Goal: Transaction & Acquisition: Purchase product/service

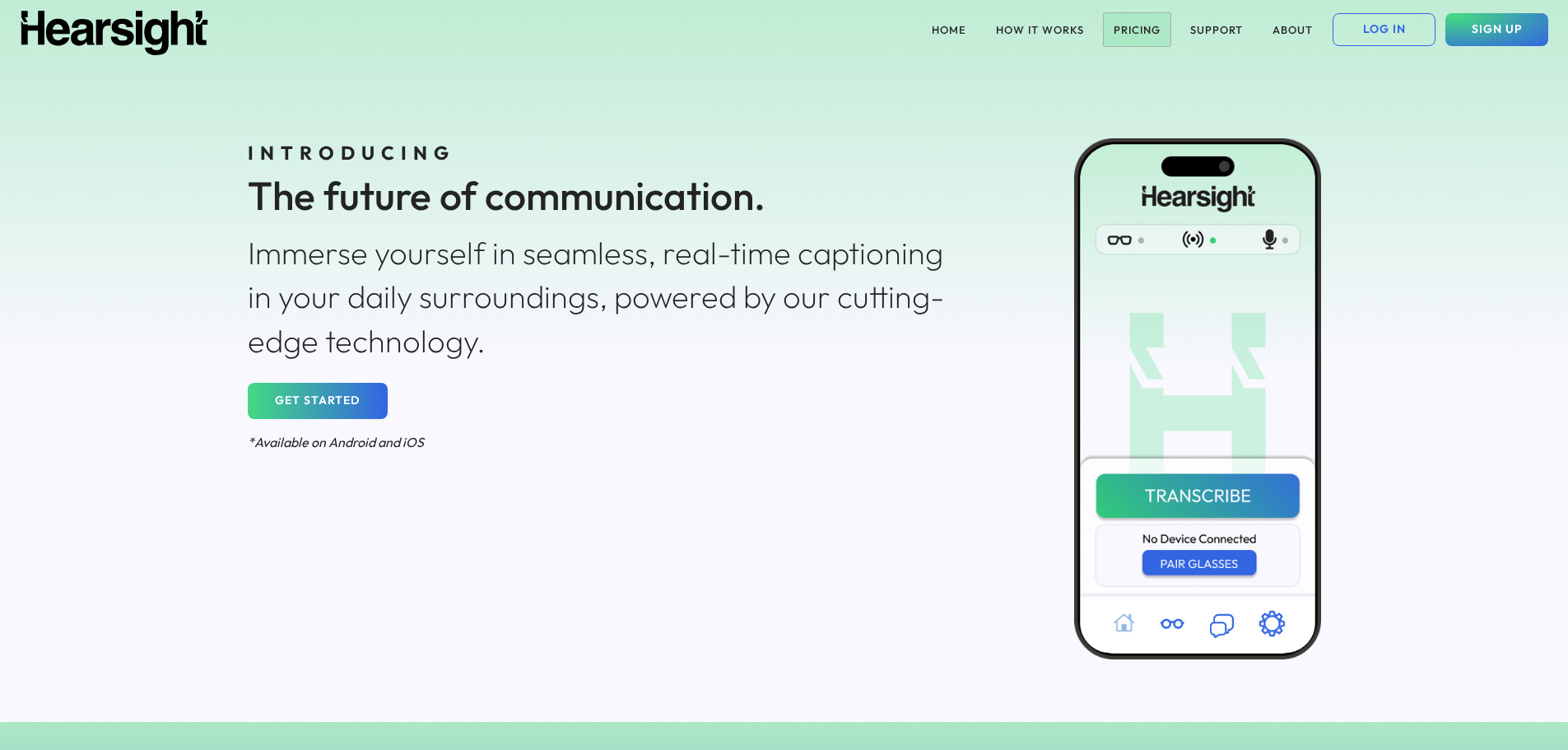
click at [1137, 23] on button "PRICING" at bounding box center [1136, 29] width 66 height 33
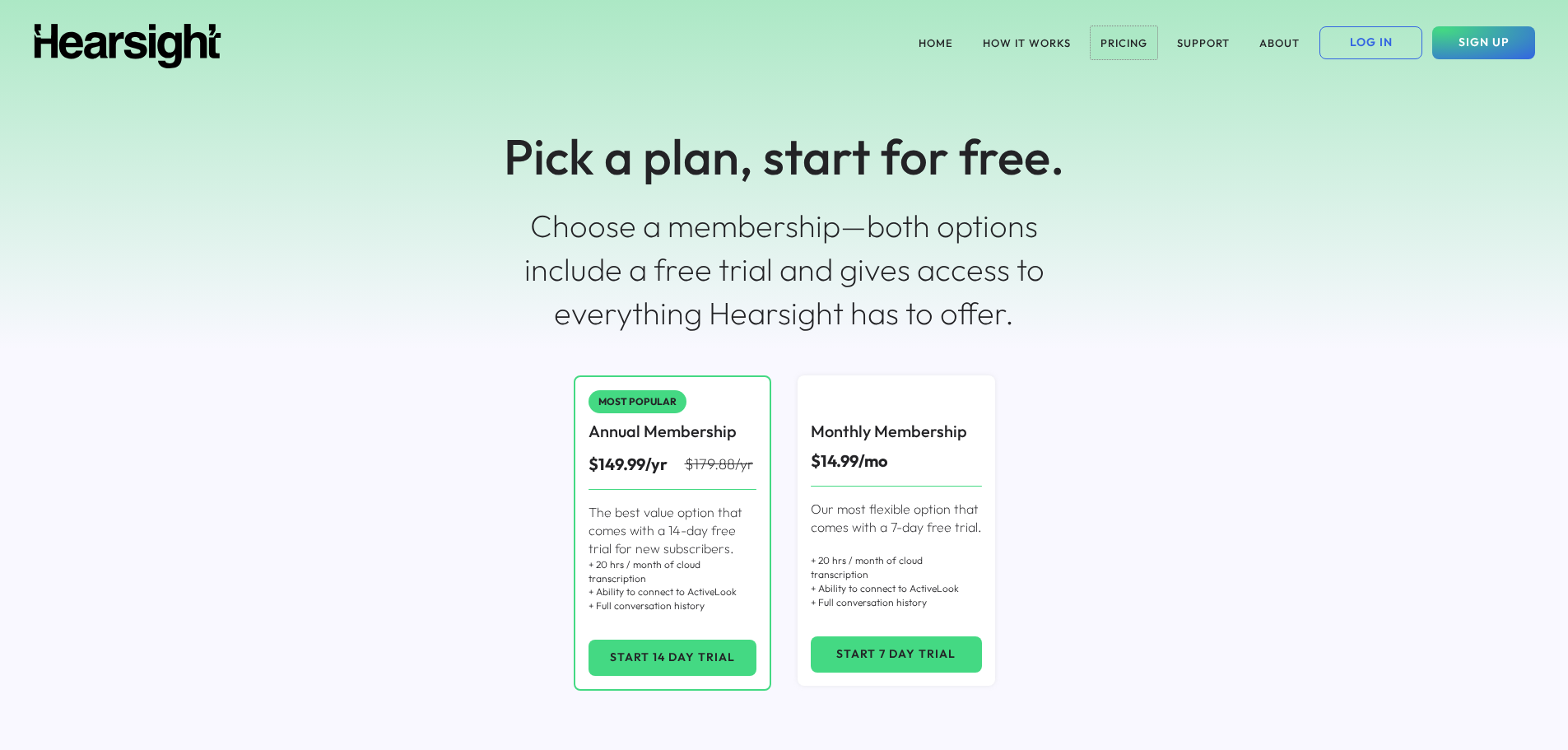
click at [1137, 38] on button "PRICING" at bounding box center [1123, 42] width 66 height 33
click at [1035, 38] on button "HOW IT WORKS" at bounding box center [1027, 42] width 108 height 33
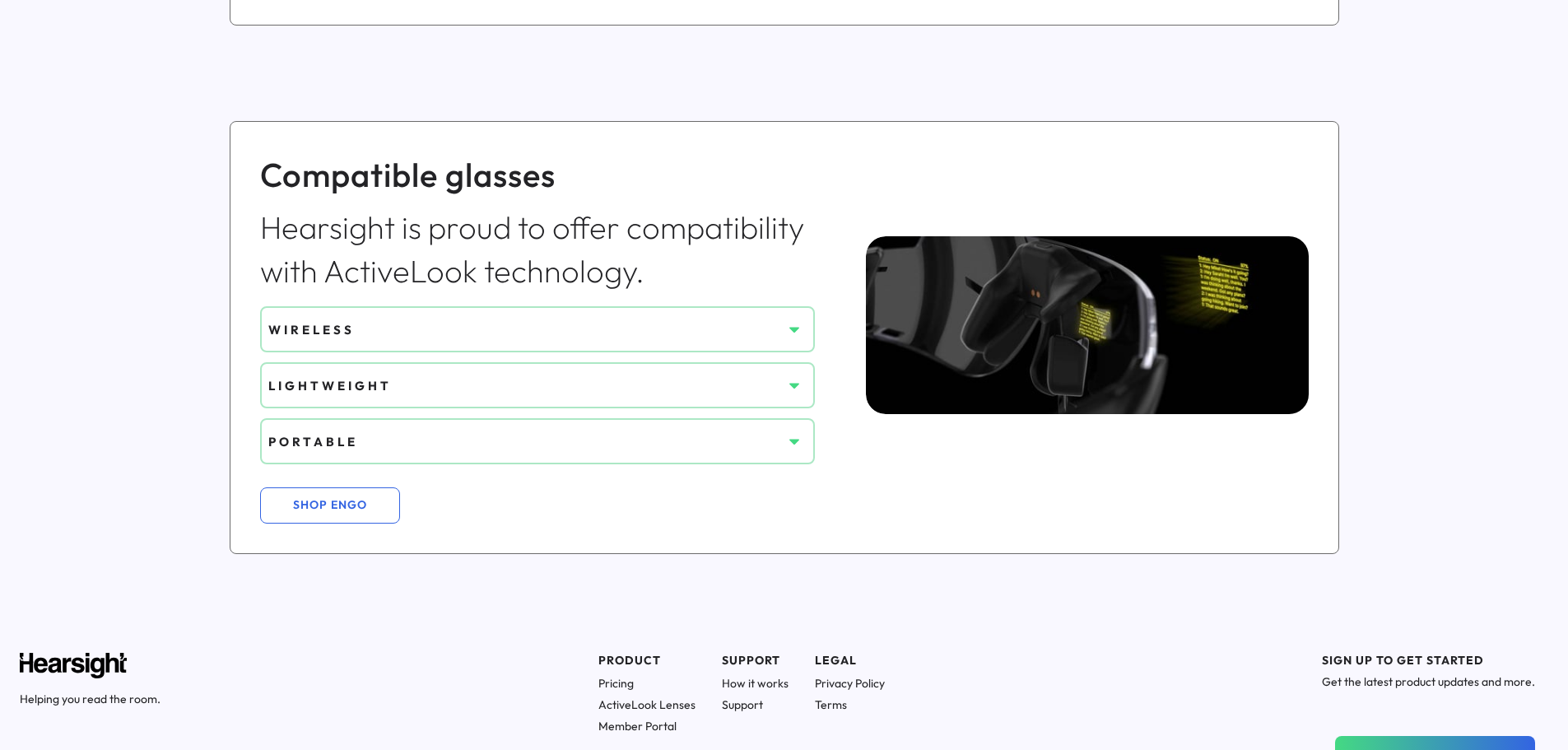
scroll to position [1152, 0]
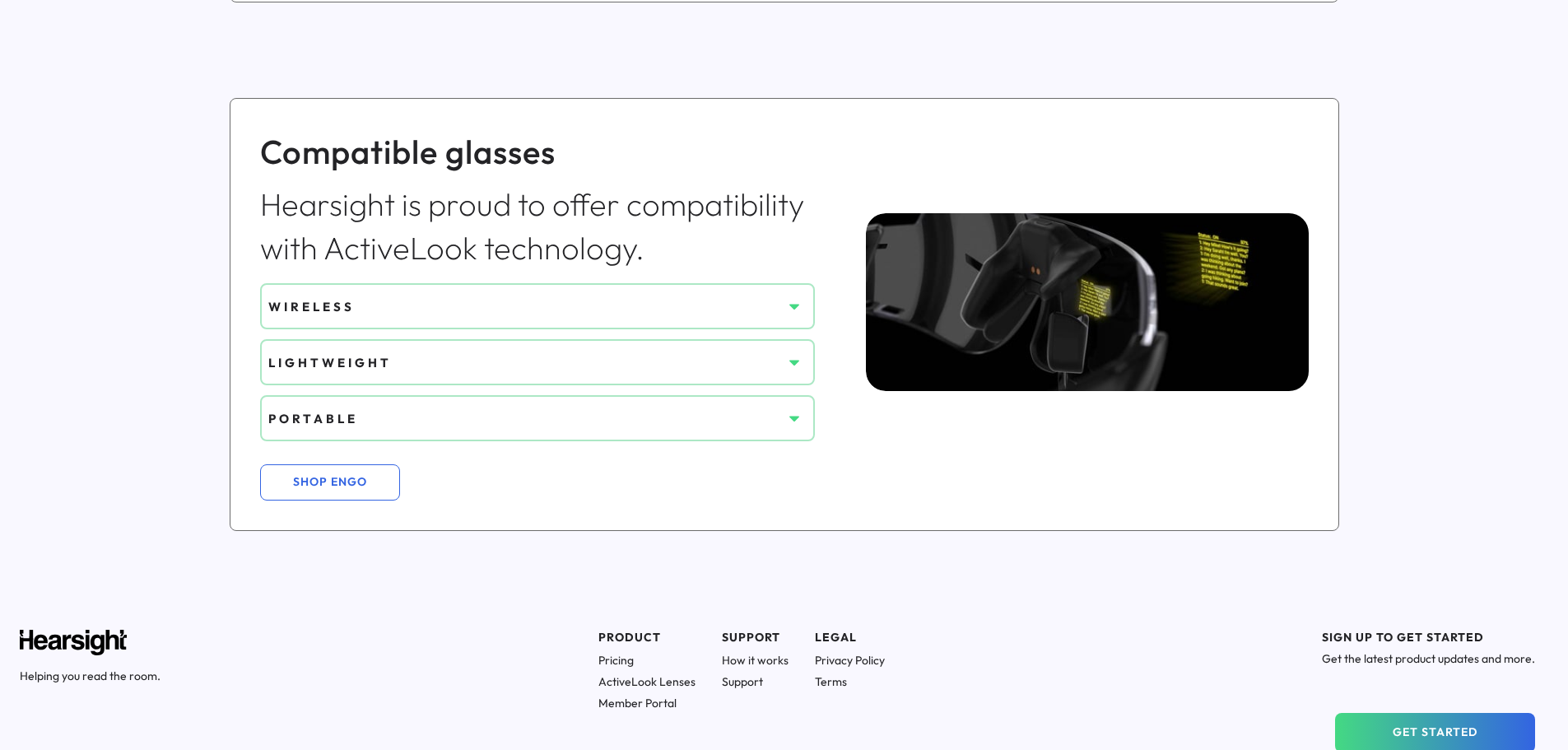
click at [776, 316] on div "WIRELESS" at bounding box center [525, 306] width 514 height 30
click at [797, 311] on icon at bounding box center [795, 306] width 17 height 17
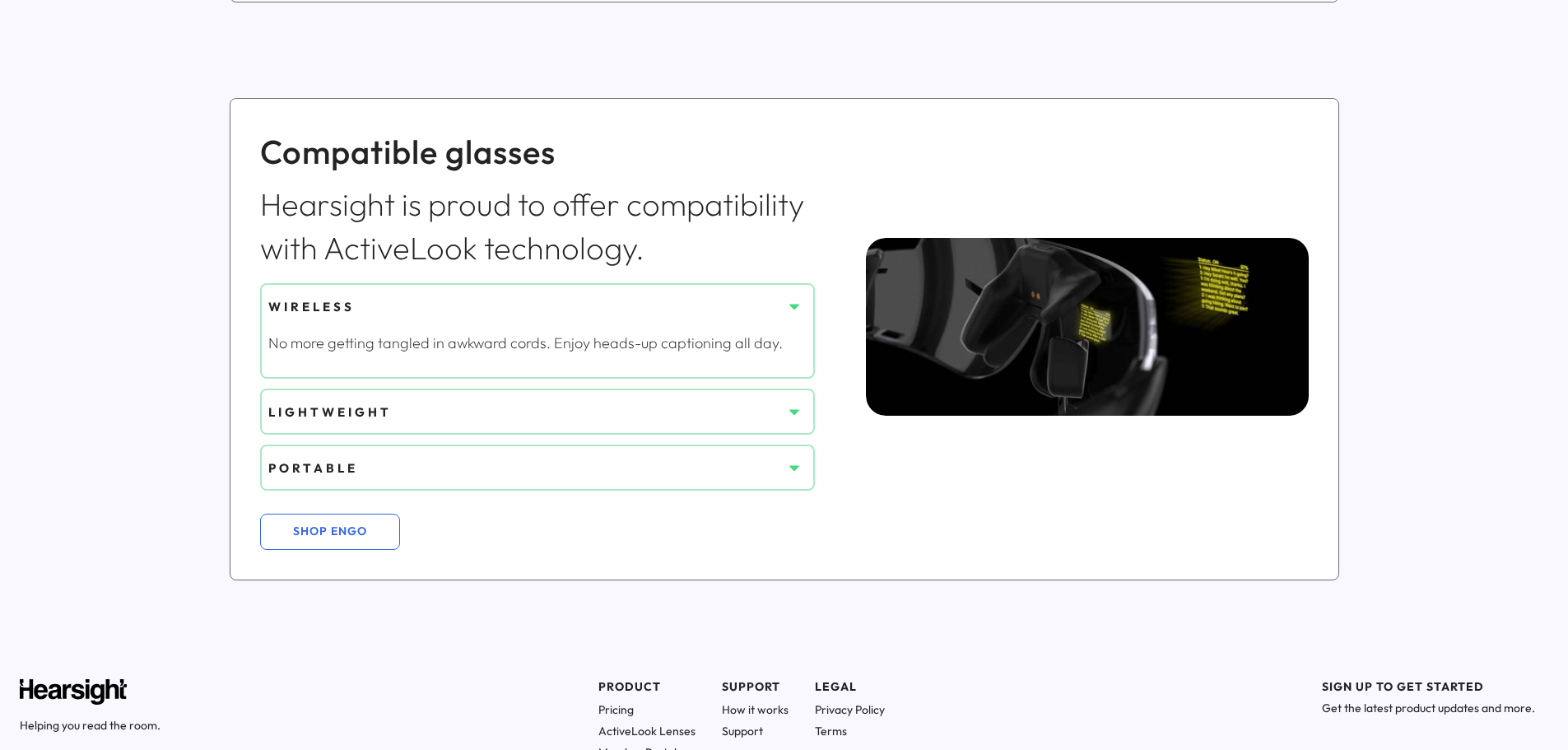
click at [793, 407] on icon at bounding box center [795, 411] width 17 height 17
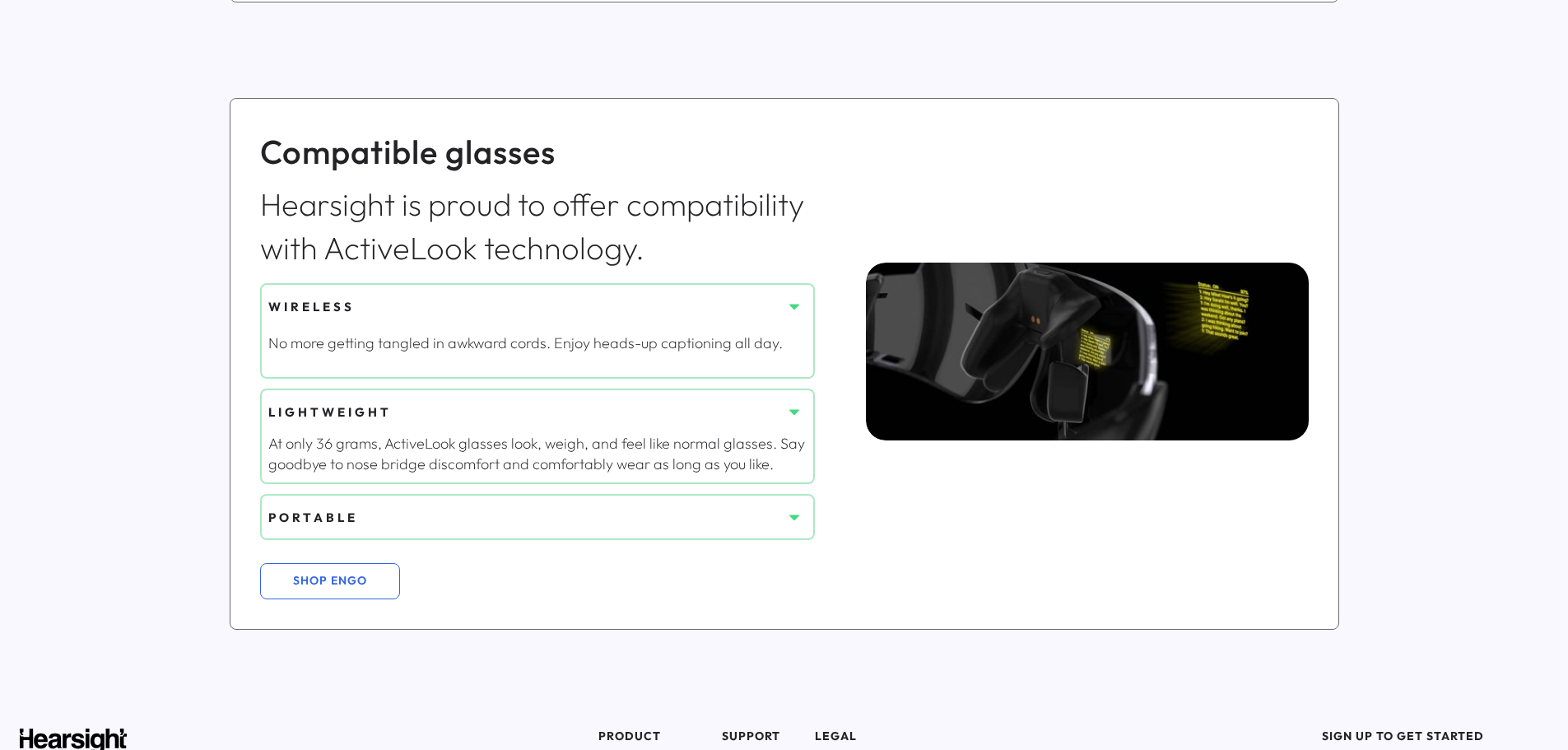
click at [797, 515] on use at bounding box center [794, 518] width 10 height 6
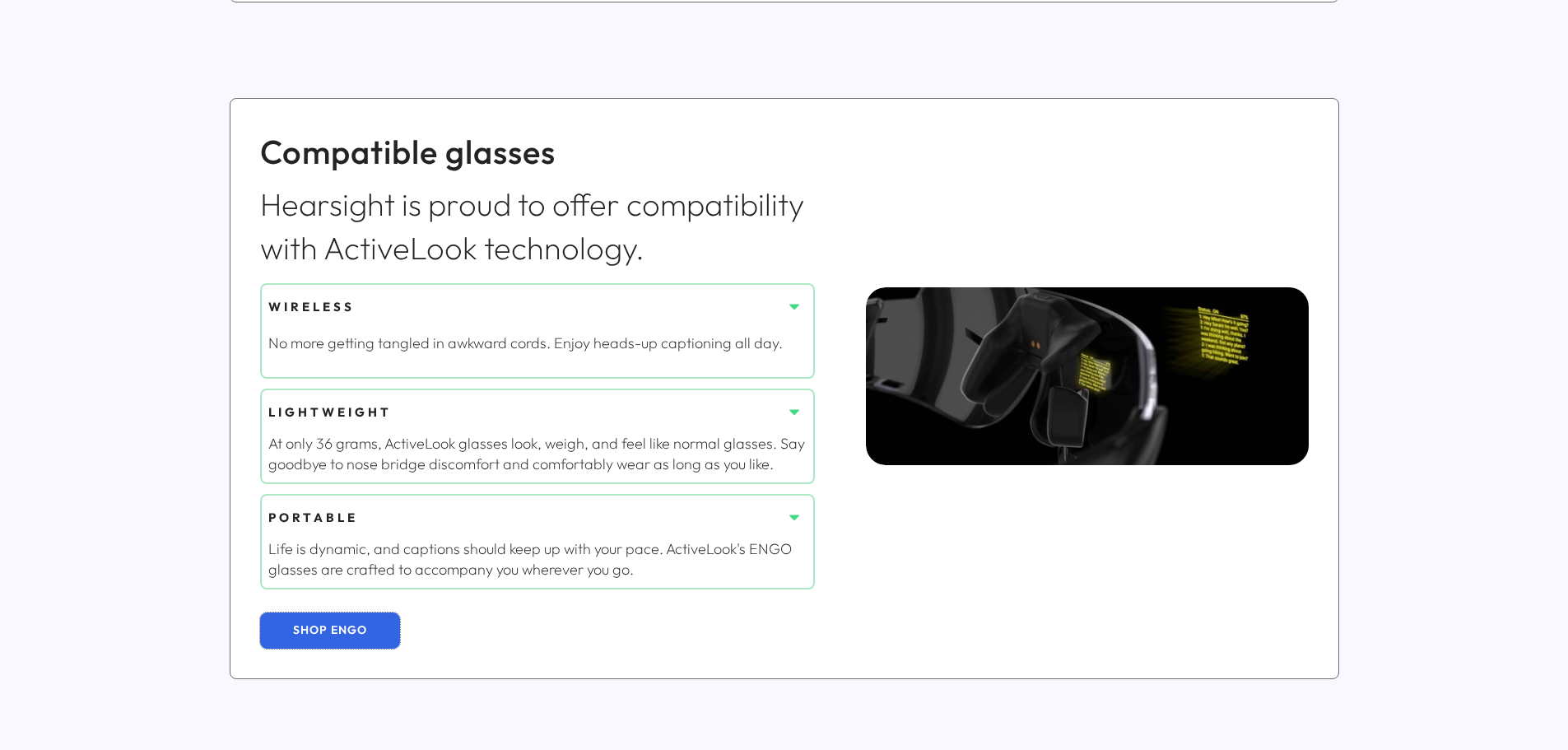
click at [371, 623] on button "SHOP ENGO" at bounding box center [330, 631] width 140 height 36
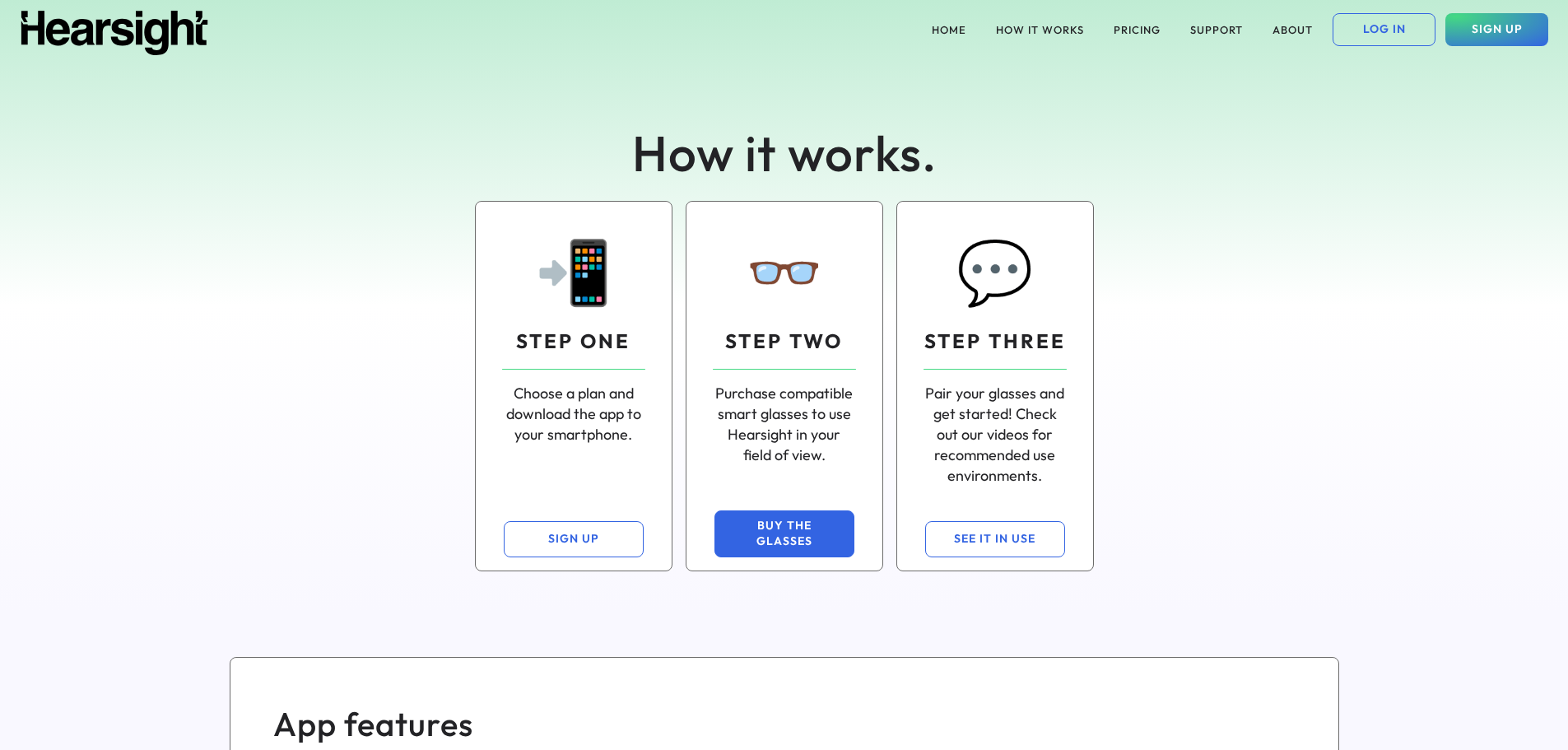
click at [735, 536] on button "BUY THE GLASSES" at bounding box center [784, 534] width 140 height 47
